Goal: Task Accomplishment & Management: Use online tool/utility

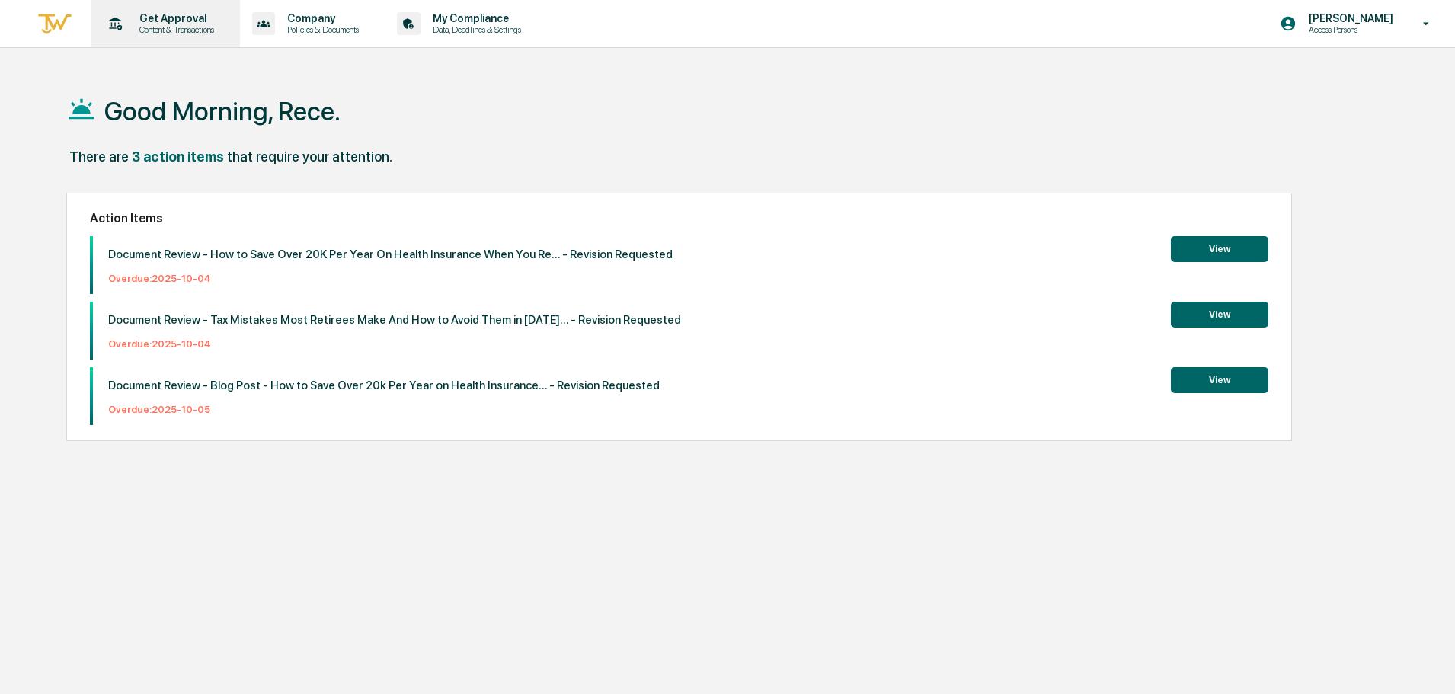
click at [190, 44] on div "Get Approval Content & Transactions" at bounding box center [164, 23] width 133 height 47
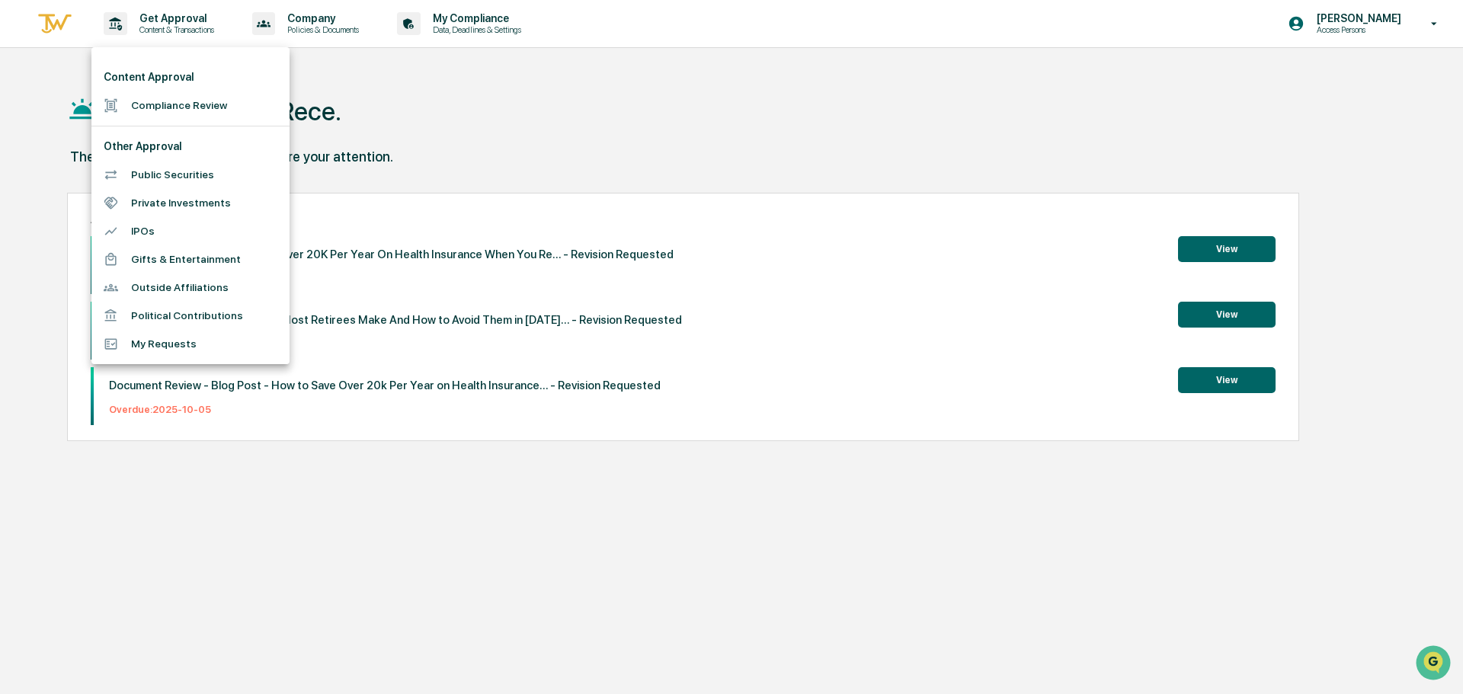
click at [640, 110] on div at bounding box center [731, 347] width 1463 height 694
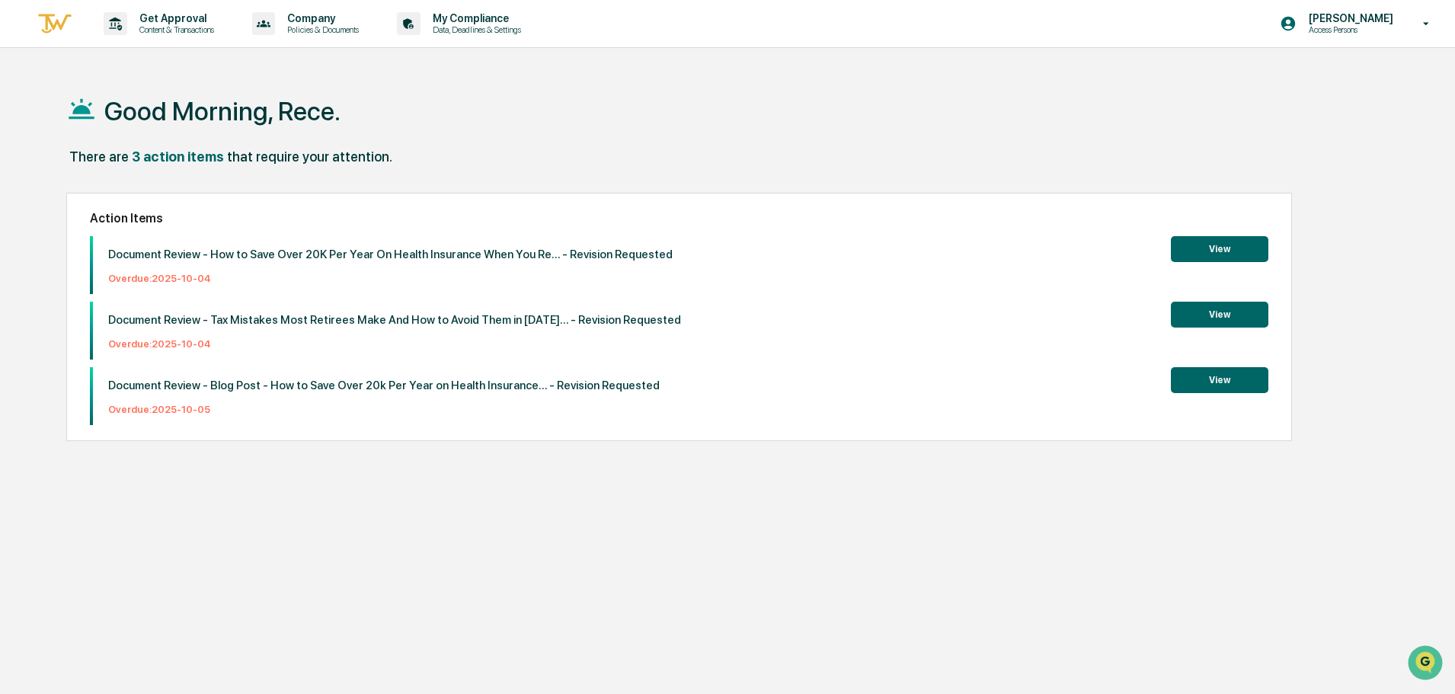
click at [805, 126] on div "Good Morning, Rece." at bounding box center [721, 110] width 1310 height 76
click at [296, 21] on p "Company" at bounding box center [320, 18] width 91 height 12
click at [132, 27] on div at bounding box center [731, 347] width 1463 height 694
click at [132, 27] on p "Content & Transactions" at bounding box center [174, 29] width 94 height 11
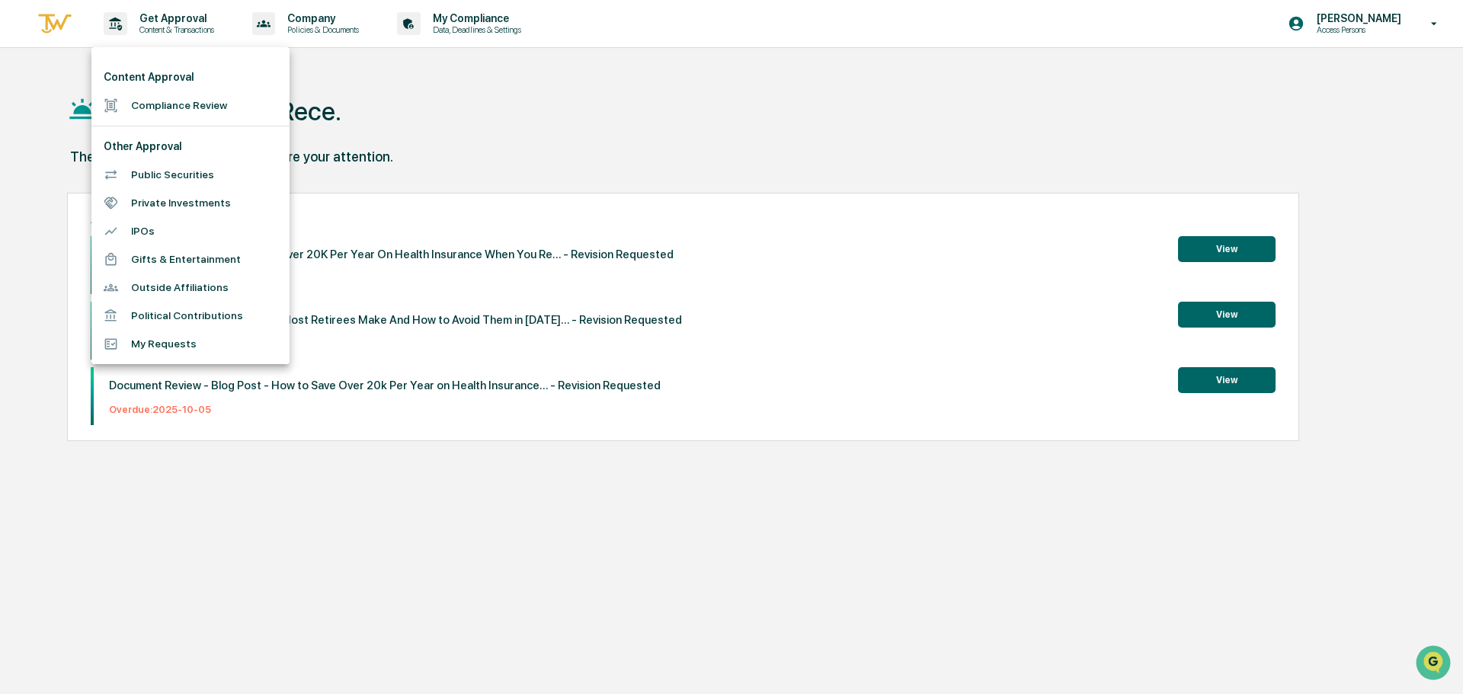
click at [229, 116] on li "Compliance Review" at bounding box center [190, 105] width 198 height 28
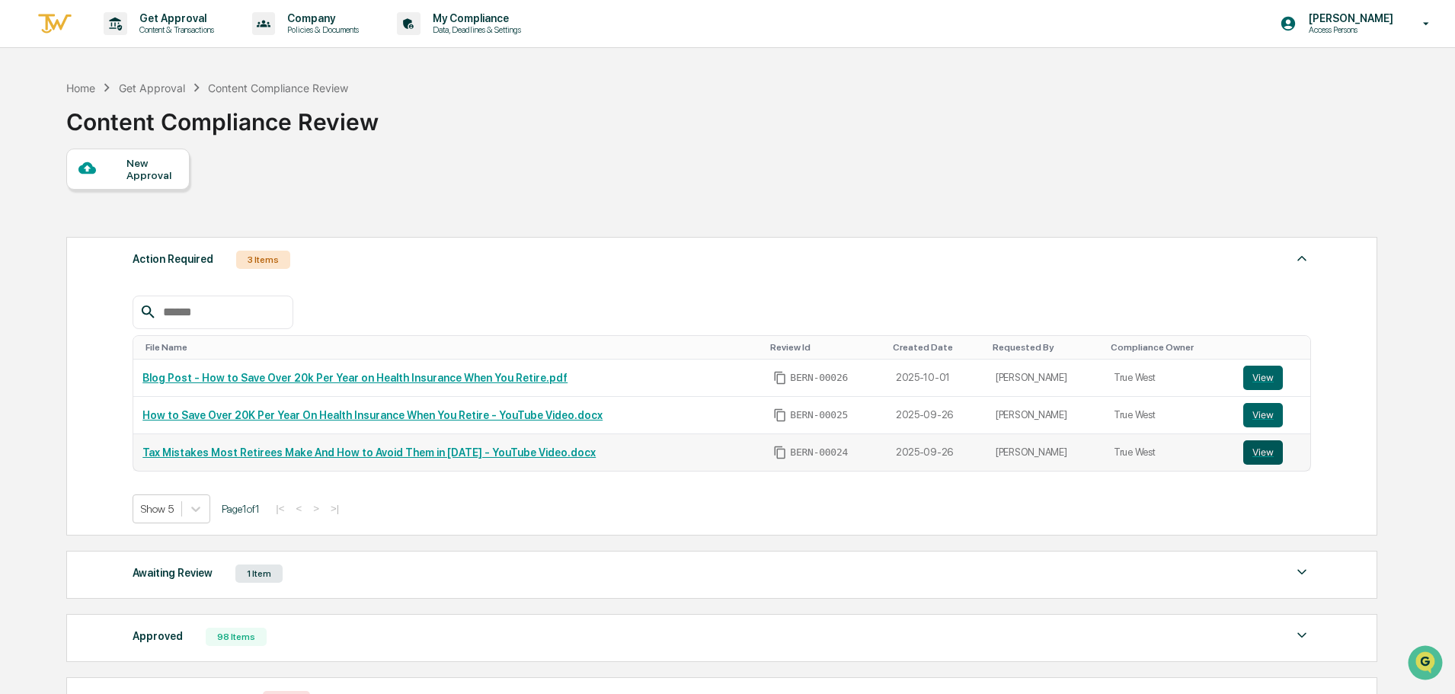
click at [1253, 459] on button "View" at bounding box center [1263, 452] width 40 height 24
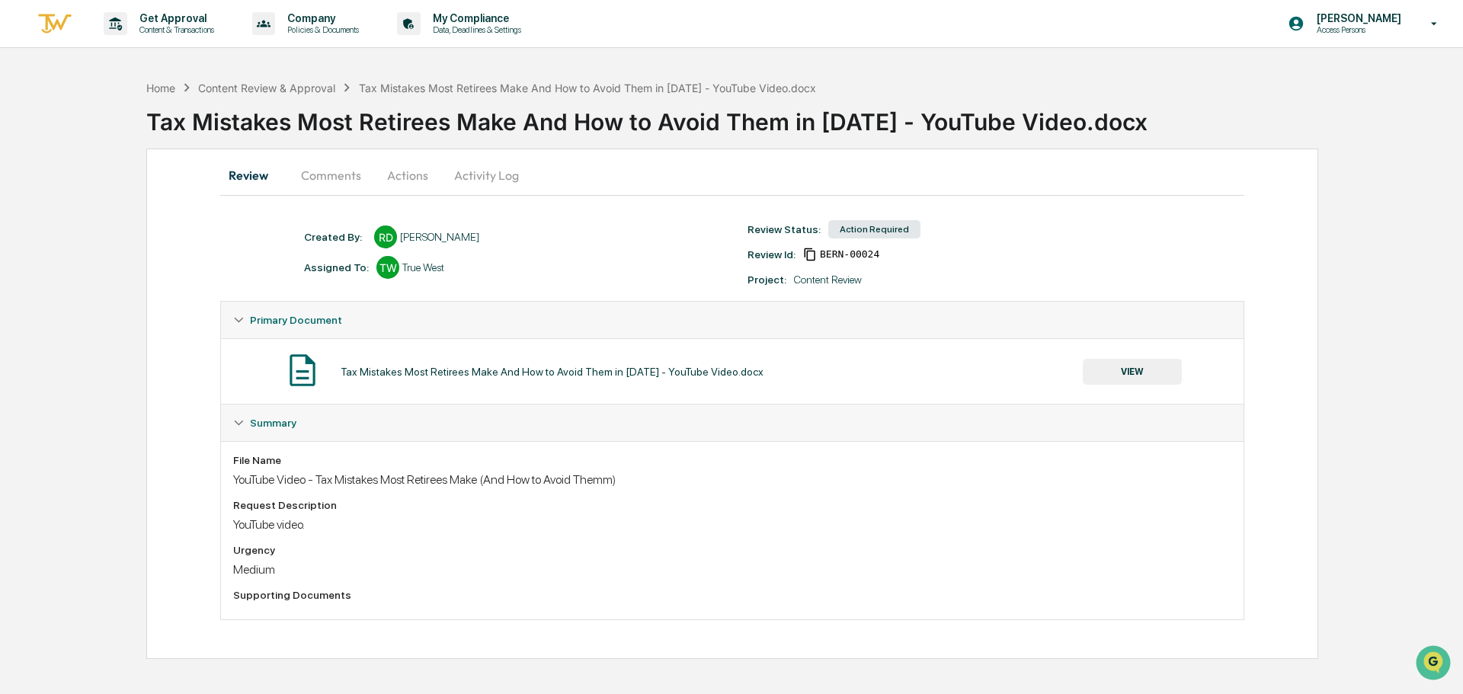
click at [349, 181] on button "Comments" at bounding box center [331, 175] width 85 height 37
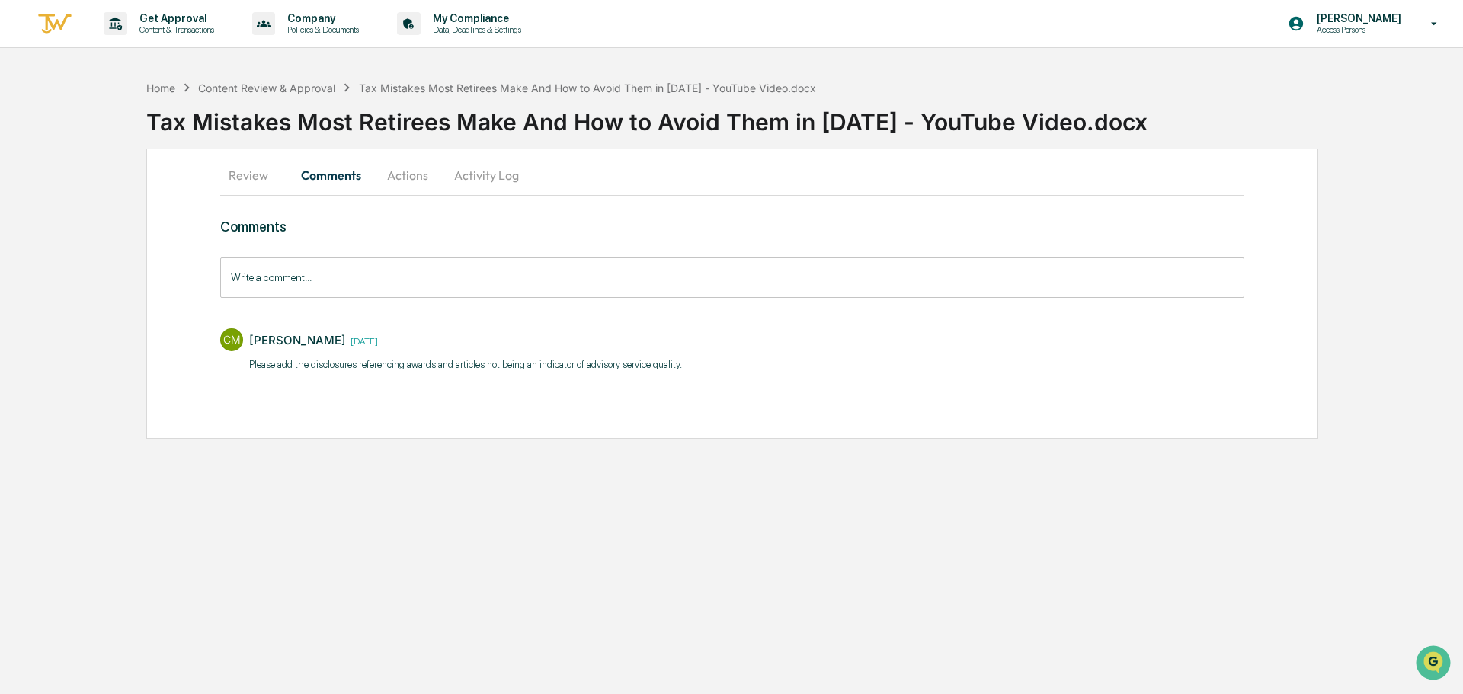
click at [174, 254] on div "Review Comments Actions Activity Log Comments Write a comment... Write a commen…" at bounding box center [732, 294] width 1172 height 290
click at [174, 262] on div "Review Comments Actions Activity Log Comments Write a comment... Write a commen…" at bounding box center [732, 294] width 1172 height 290
click at [190, 269] on div "Review Comments Actions Activity Log Comments Write a comment... Write a commen…" at bounding box center [732, 294] width 1172 height 290
click at [249, 173] on button "Review" at bounding box center [254, 175] width 69 height 37
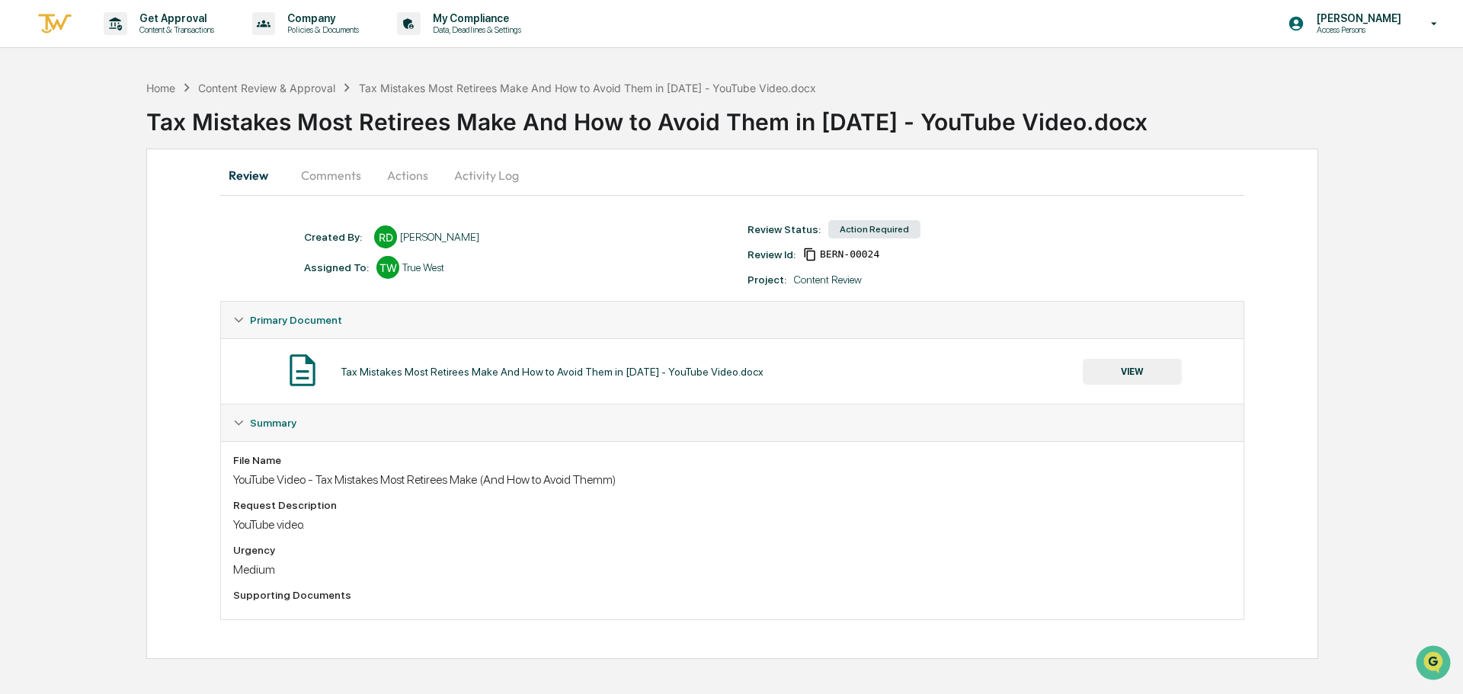
click at [149, 264] on div "Review Comments Actions Activity Log Created By: ‎ ‎ RD Rece Dietrich Assigned …" at bounding box center [732, 404] width 1172 height 510
drag, startPoint x: 183, startPoint y: 255, endPoint x: 166, endPoint y: 214, distance: 44.4
click at [183, 254] on div "Review Comments Actions Activity Log Created By: ‎ ‎ RD Rece Dietrich Assigned …" at bounding box center [732, 404] width 1172 height 510
click at [120, 227] on div "Home Content Review & Approval Tax Mistakes Most Retirees Make And How to Avoid…" at bounding box center [731, 365] width 1463 height 587
click at [1362, 231] on div "Home Content Review & Approval Tax Mistakes Most Retirees Make And How to Avoid…" at bounding box center [731, 365] width 1463 height 587
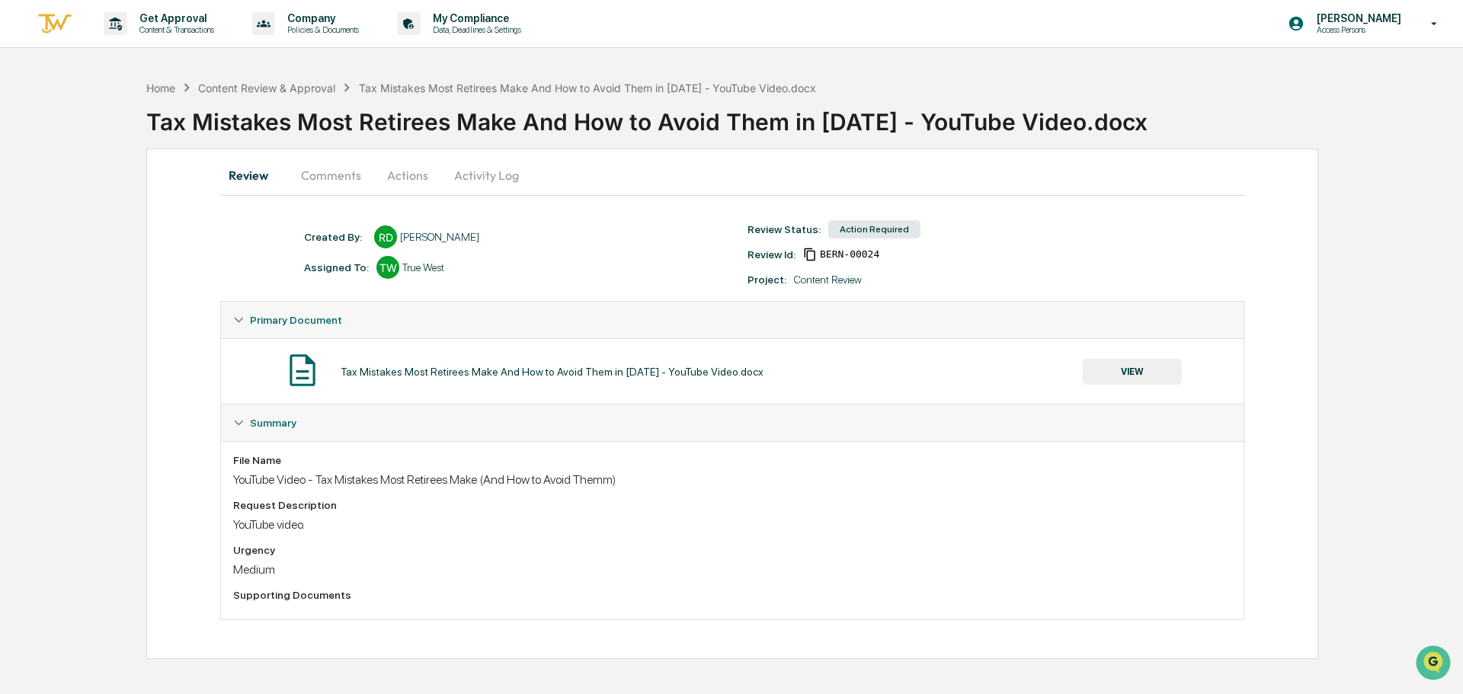
click at [1361, 231] on div "Home Content Review & Approval Tax Mistakes Most Retirees Make And How to Avoid…" at bounding box center [731, 365] width 1463 height 587
click at [1381, 491] on div "Home Content Review & Approval Tax Mistakes Most Retirees Make And How to Avoid…" at bounding box center [731, 365] width 1463 height 587
